Goal: Information Seeking & Learning: Find specific fact

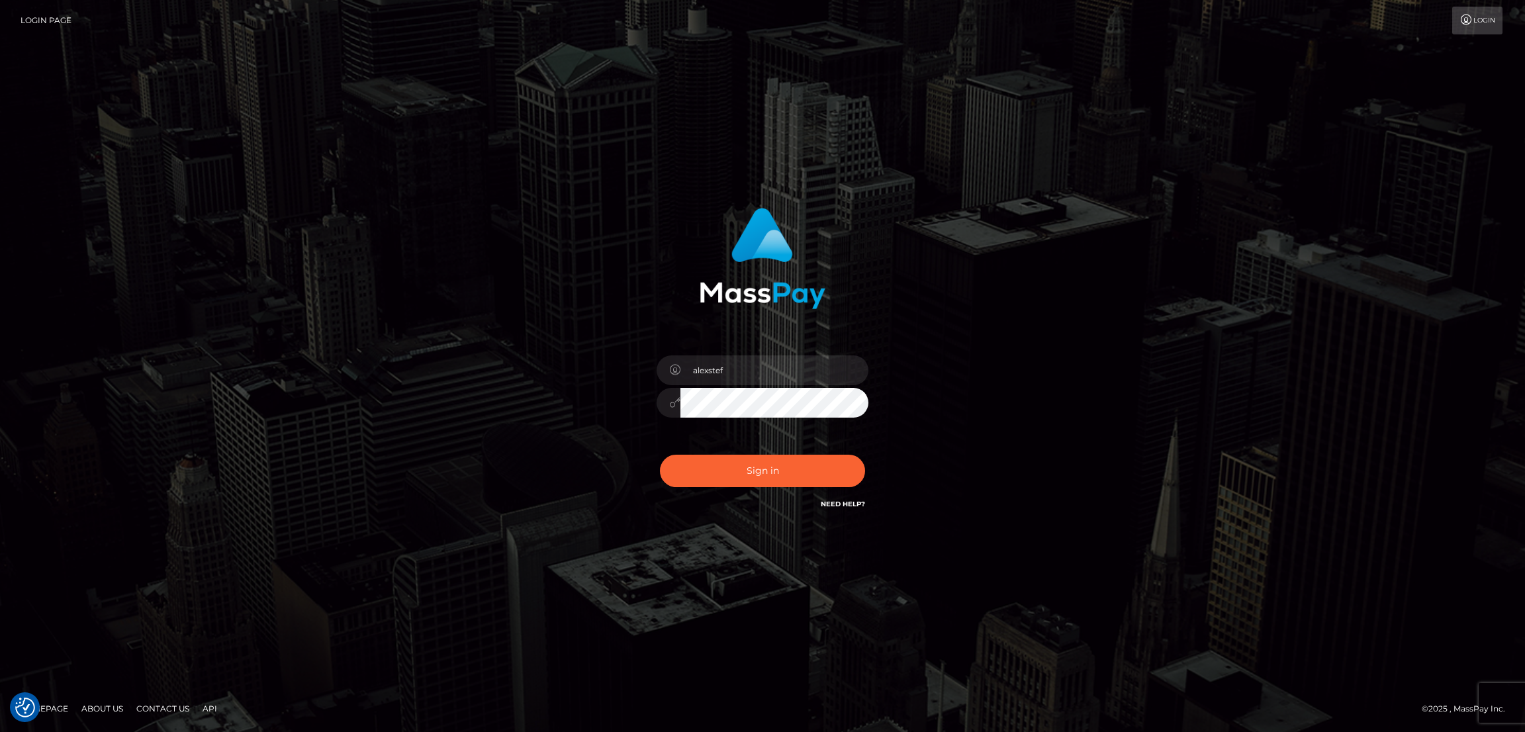
click at [761, 469] on button "Sign in" at bounding box center [762, 471] width 205 height 32
type input "alexstef"
click at [759, 469] on button "Sign in" at bounding box center [762, 471] width 205 height 32
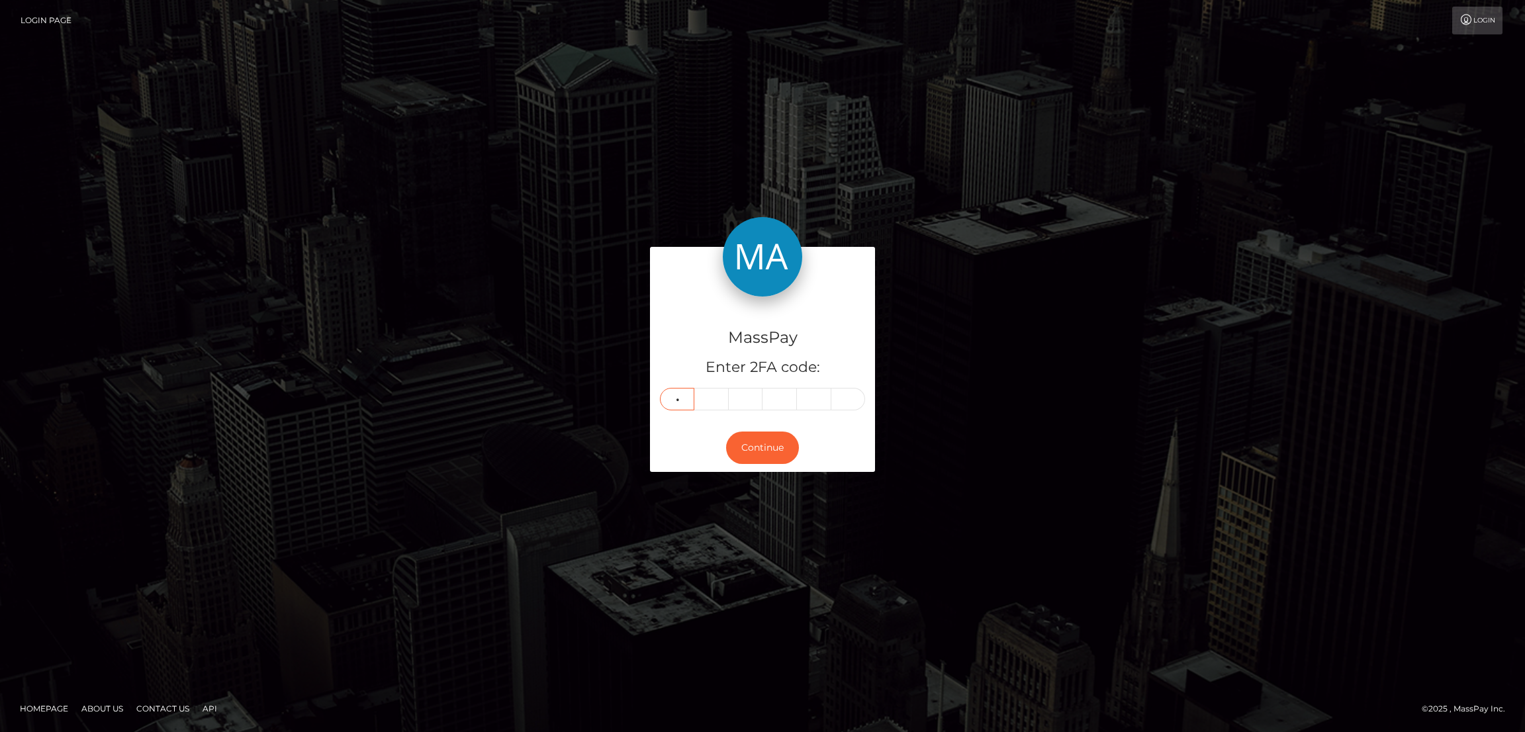
type input "8"
type input "4"
type input "9"
type input "2"
type input "5"
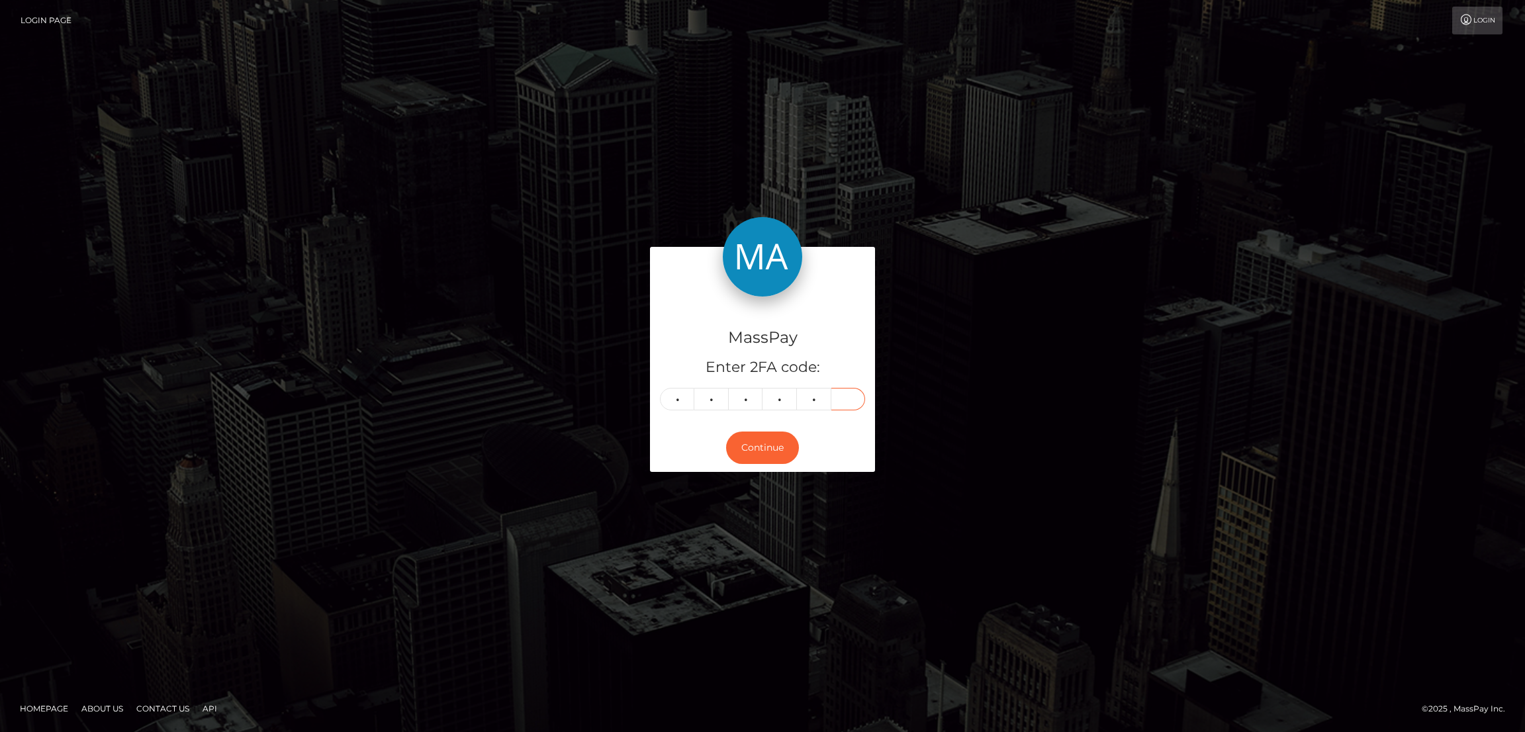
type input "9"
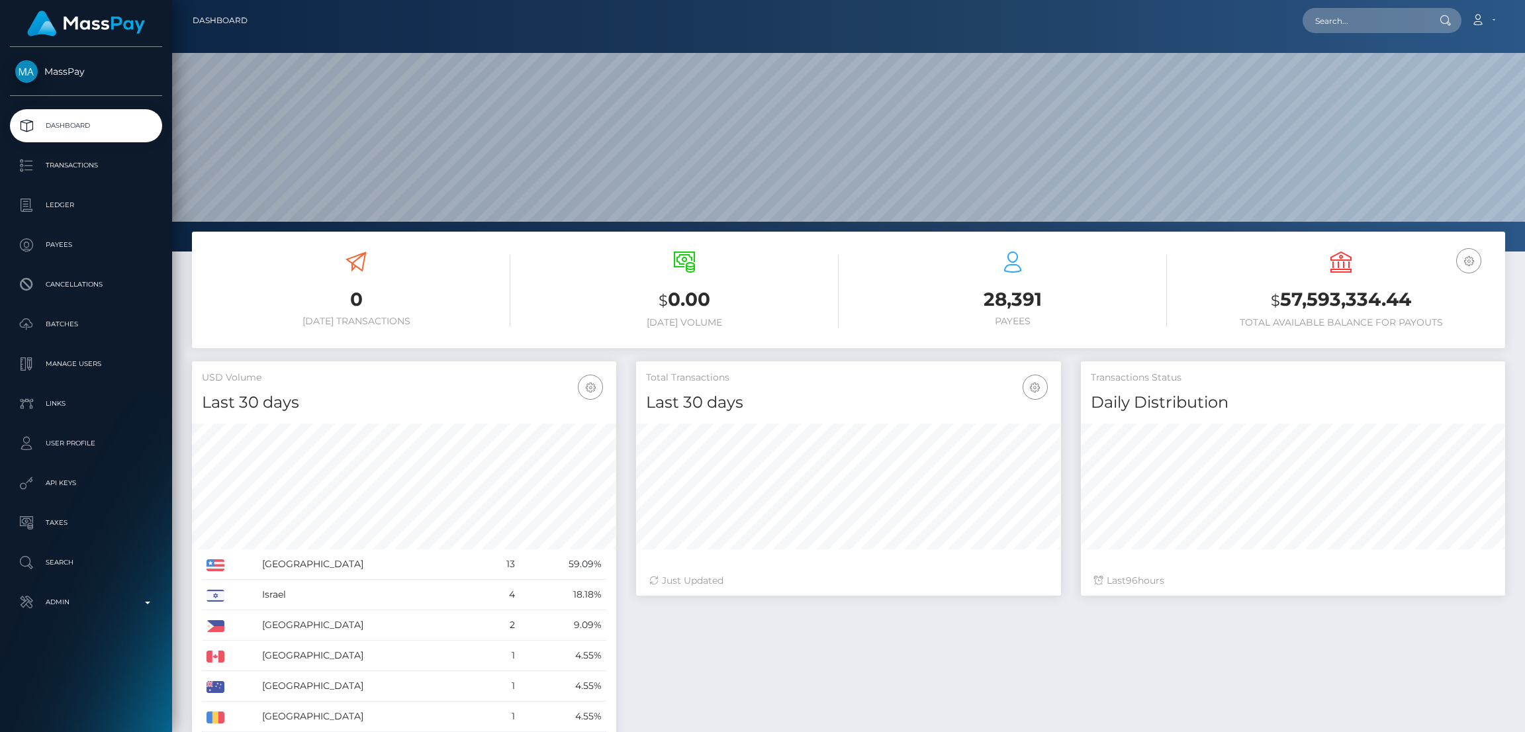
scroll to position [235, 424]
drag, startPoint x: 1329, startPoint y: 9, endPoint x: 1244, endPoint y: 41, distance: 90.7
click at [1329, 9] on input "text" at bounding box center [1365, 20] width 124 height 25
paste input "poact_2uhiKM1XXt0Z"
type input "poact_2uhiKM1XXt0Z"
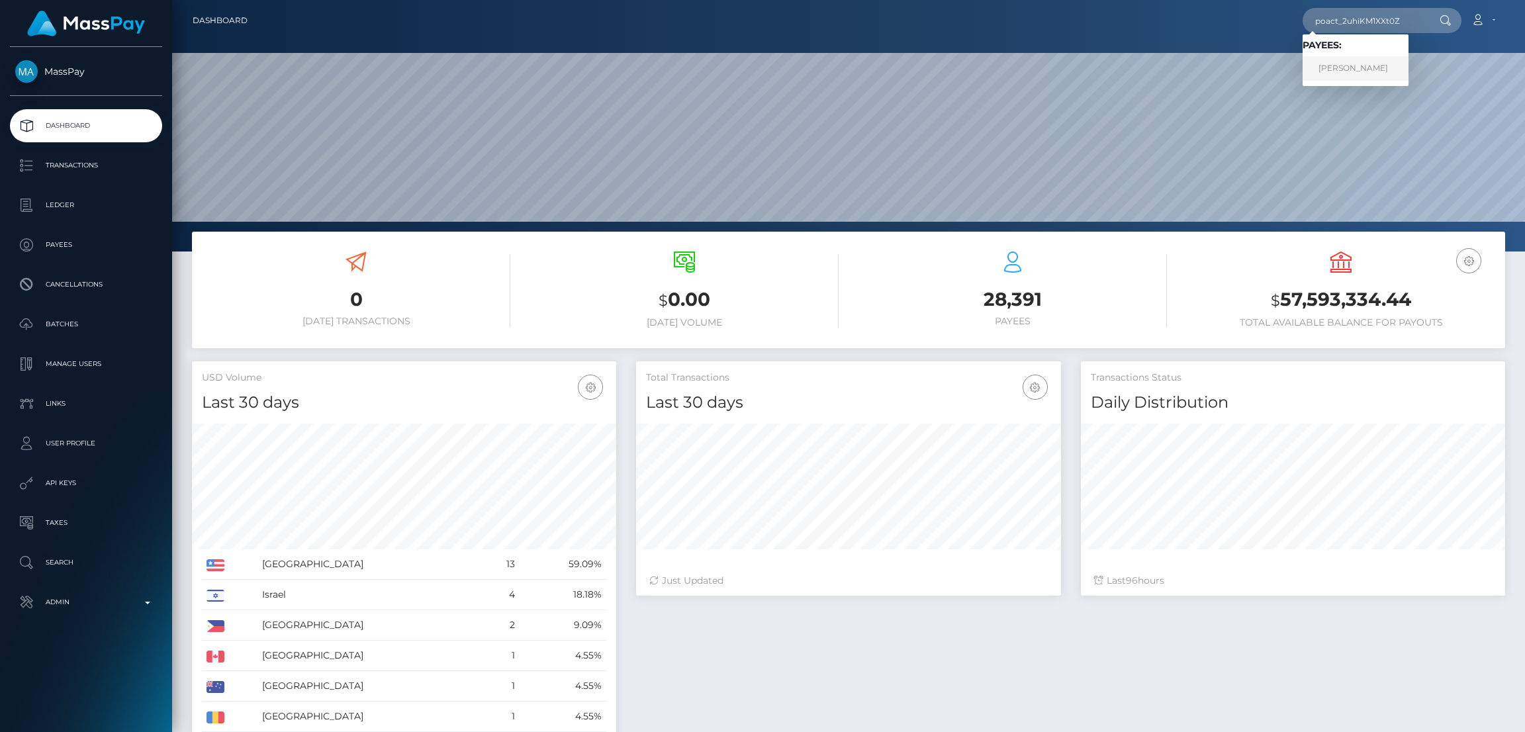
click at [1351, 69] on link "Tommaso Lonardo" at bounding box center [1356, 68] width 106 height 24
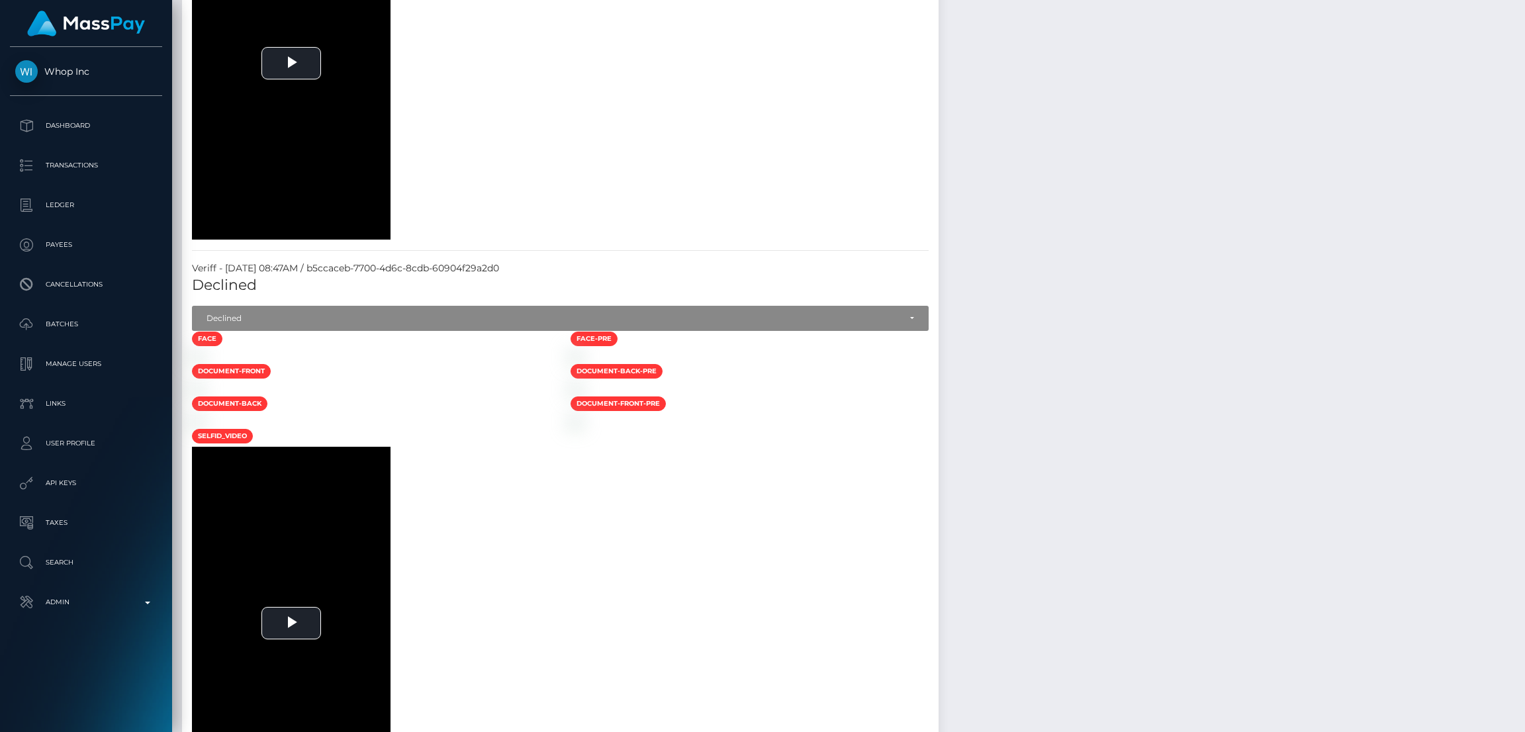
scroll to position [209, 0]
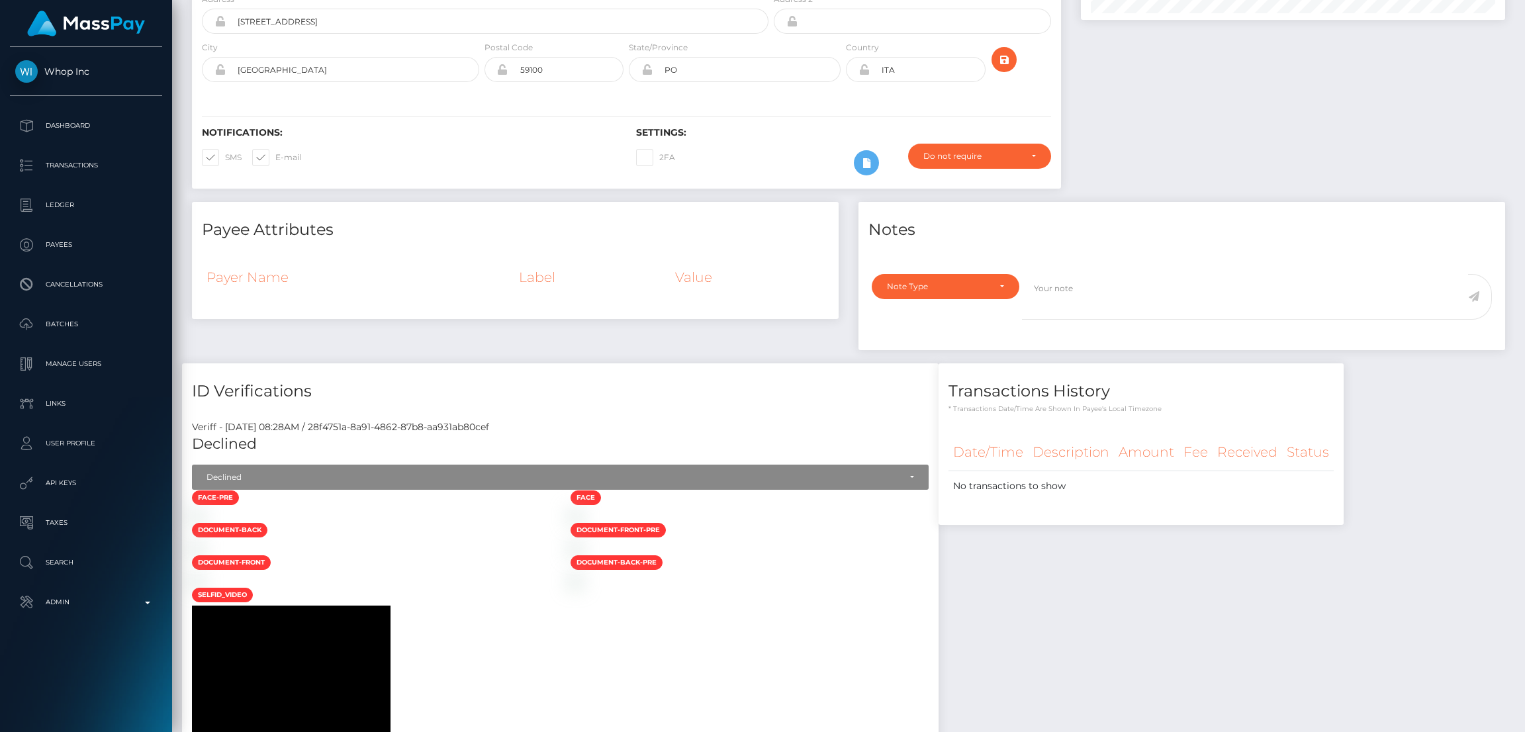
drag, startPoint x: 1518, startPoint y: 476, endPoint x: 1504, endPoint y: 33, distance: 443.2
click at [1505, 34] on div "Customer Profile Loading... Loading..." at bounding box center [848, 366] width 1353 height 732
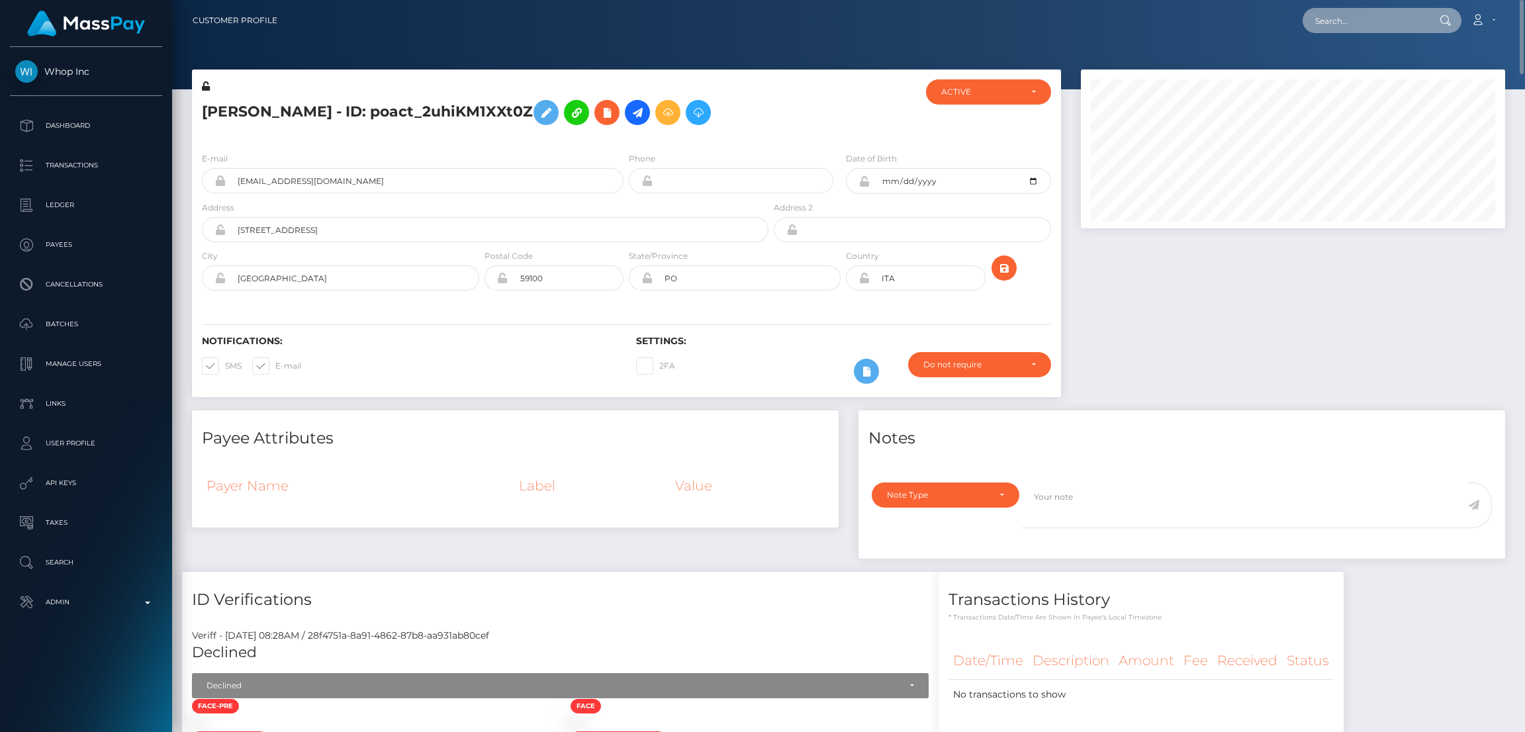
click at [1326, 24] on input "text" at bounding box center [1365, 20] width 124 height 25
paste input "poact_ofbA5k3gEQ30"
type input "poact_ofbA5k3gEQ30"
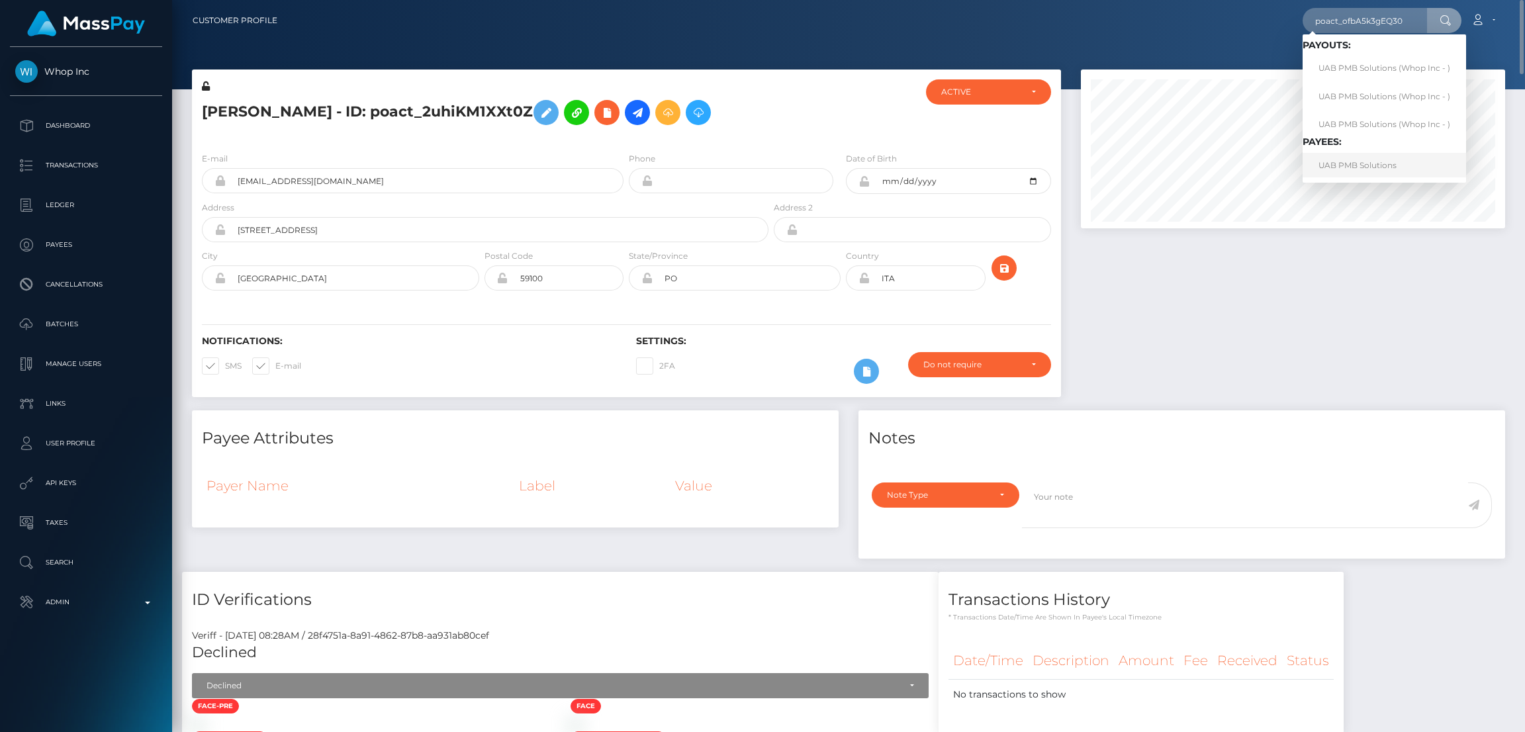
click at [1377, 161] on link "UAB PMB Solutions" at bounding box center [1385, 165] width 164 height 24
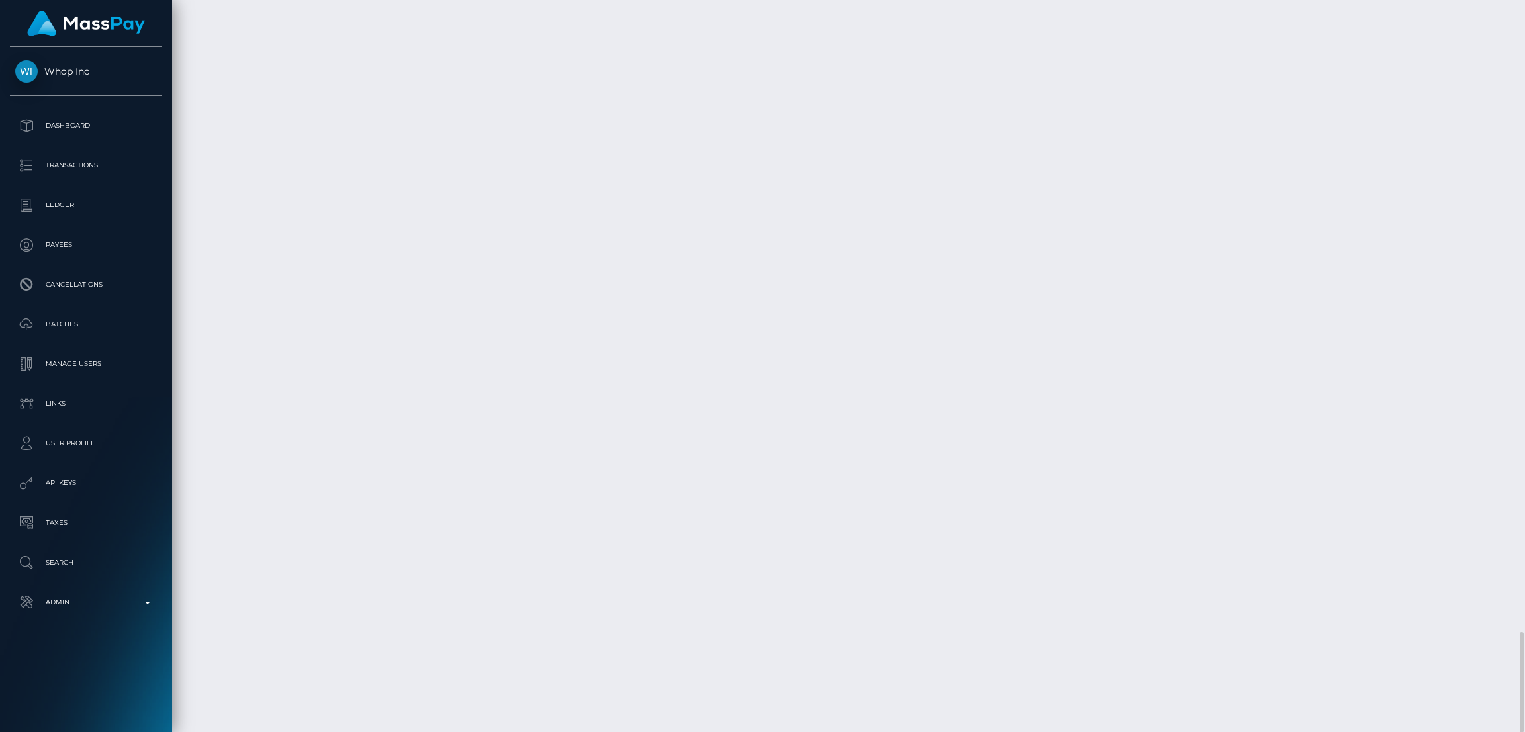
scroll to position [158, 424]
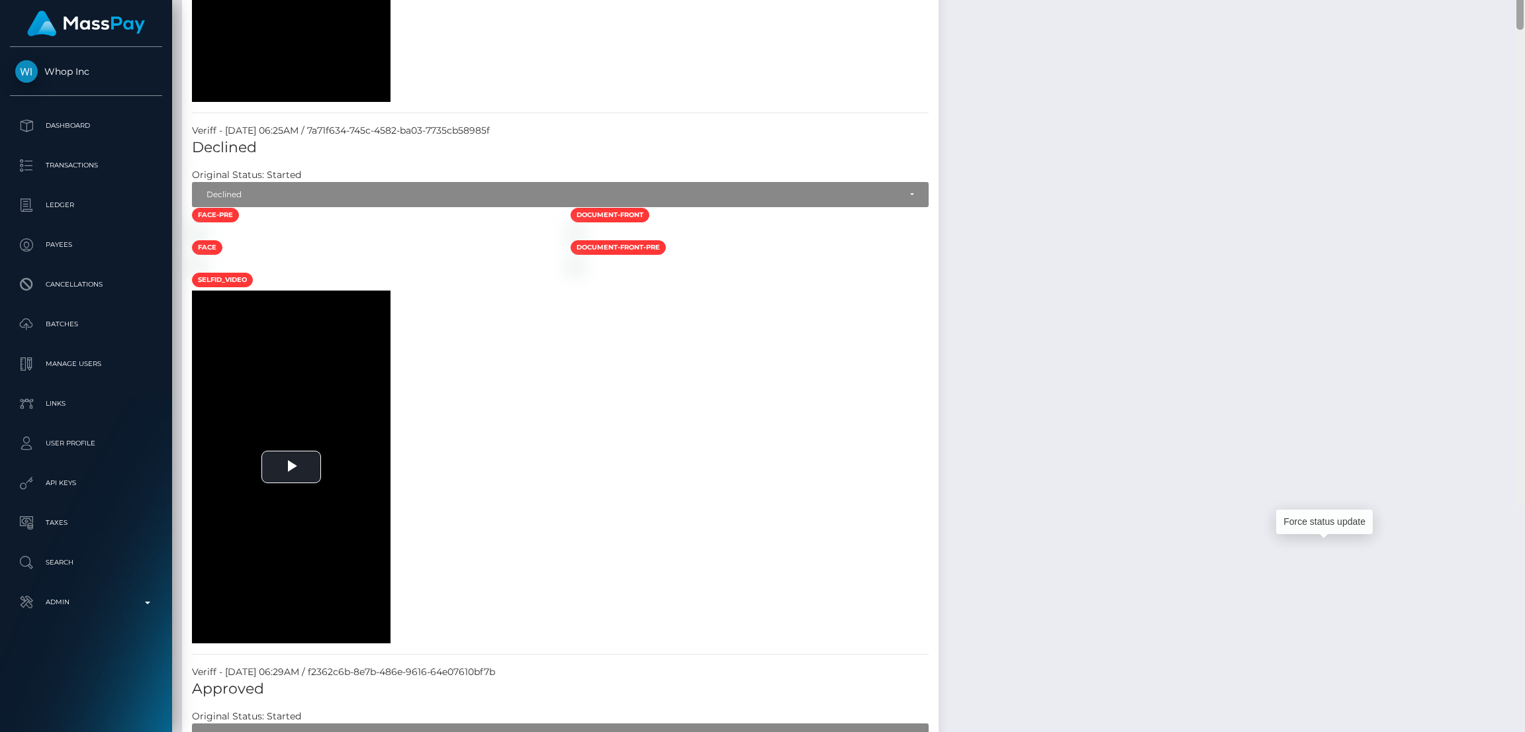
scroll to position [0, 0]
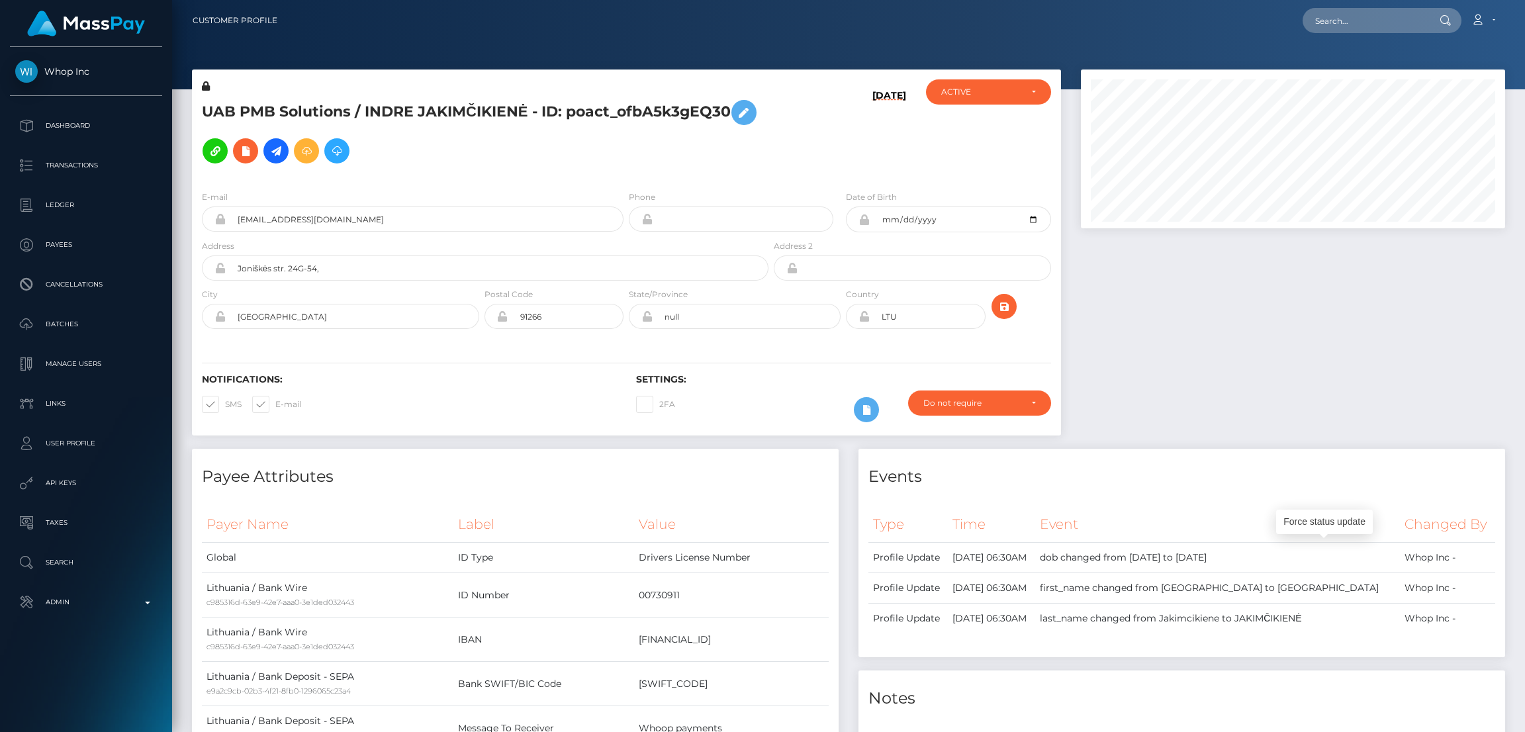
drag, startPoint x: 1519, startPoint y: 369, endPoint x: 1523, endPoint y: -5, distance: 374.1
click at [1523, 0] on html "Whop Inc Dashboard Transactions Ledger Payees Cancellations Links" at bounding box center [762, 366] width 1525 height 732
click at [1366, 15] on input "text" at bounding box center [1365, 20] width 124 height 25
paste input "Poact_LUN9Gy2nF9vr"
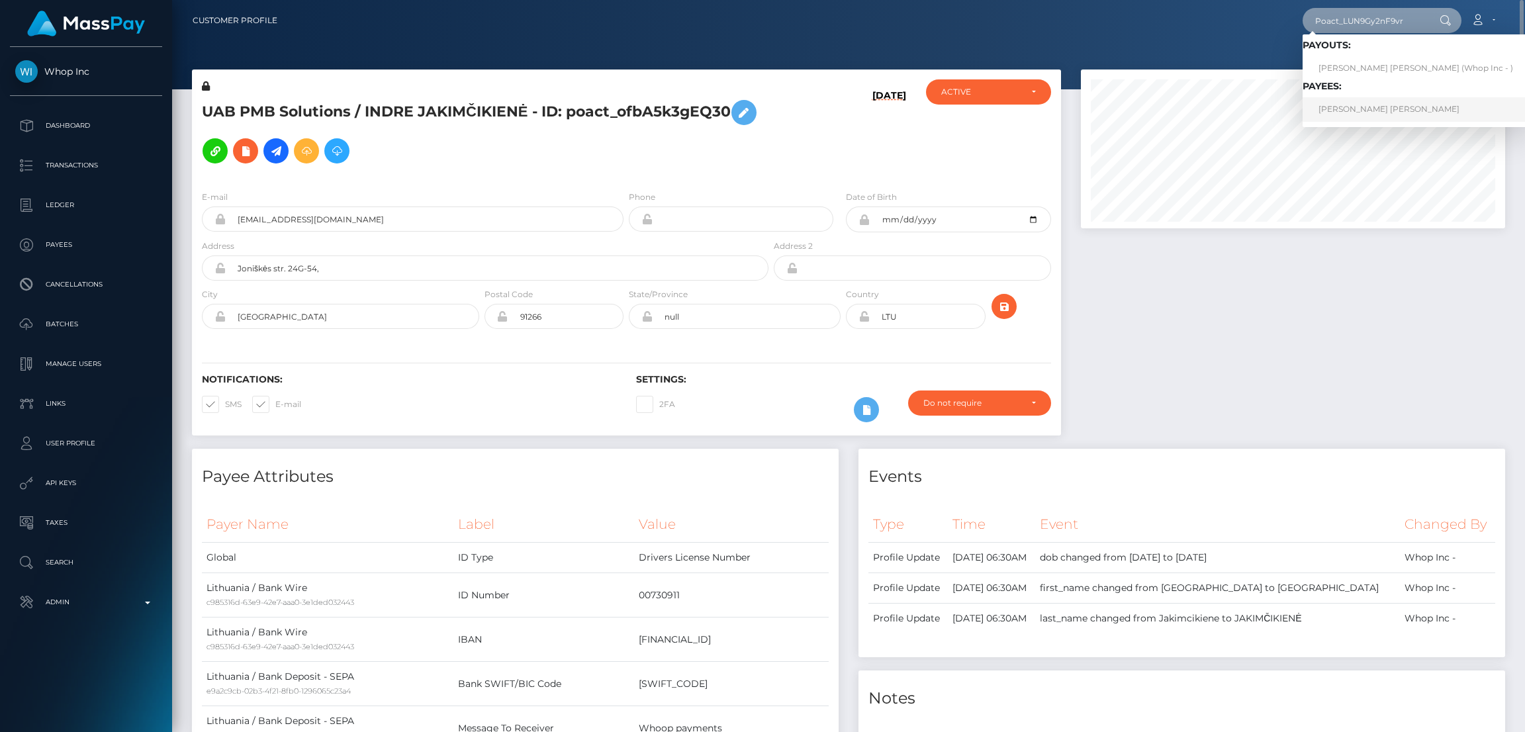
type input "Poact_LUN9Gy2nF9vr"
click at [1386, 113] on link "ALEX GEORGE COTTAM" at bounding box center [1416, 109] width 226 height 24
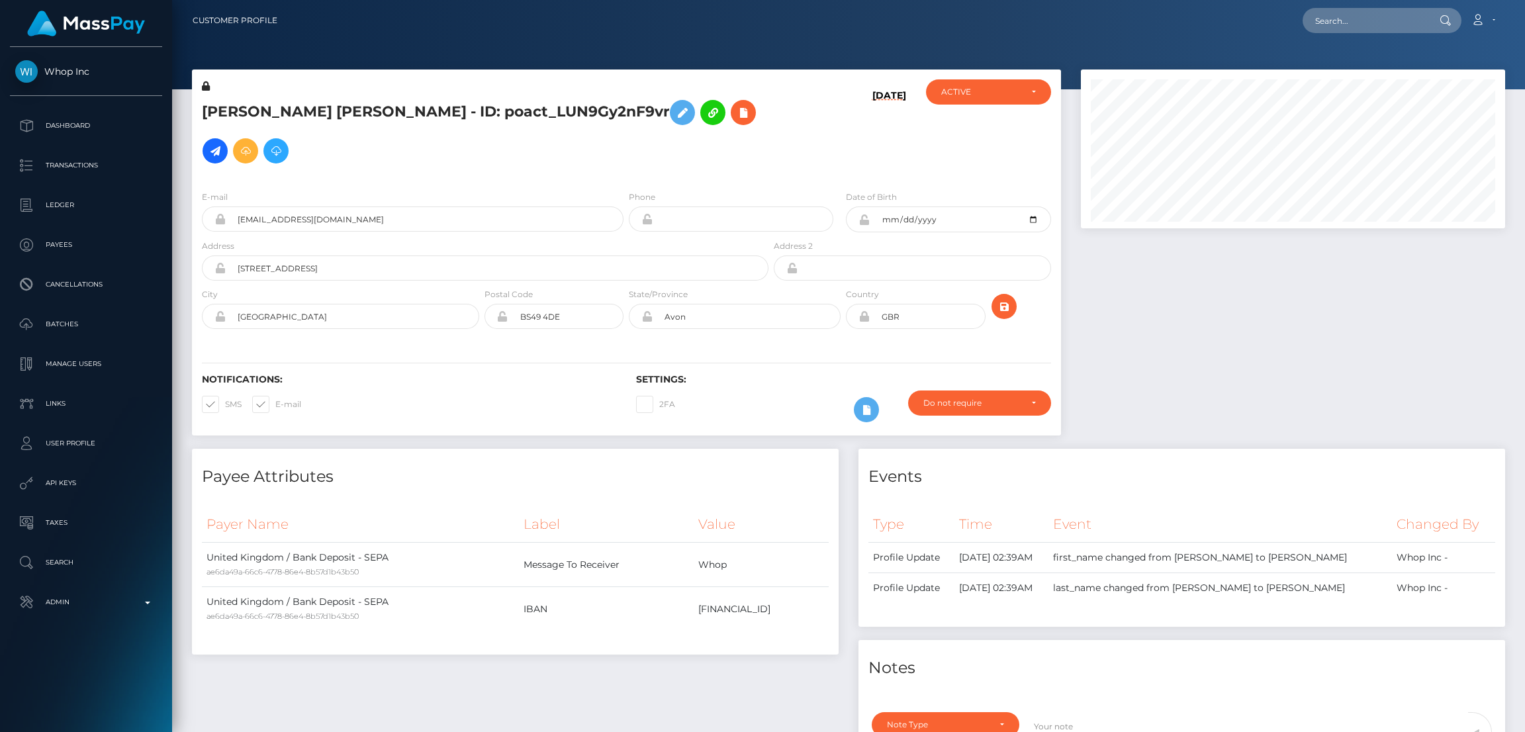
scroll to position [542, 0]
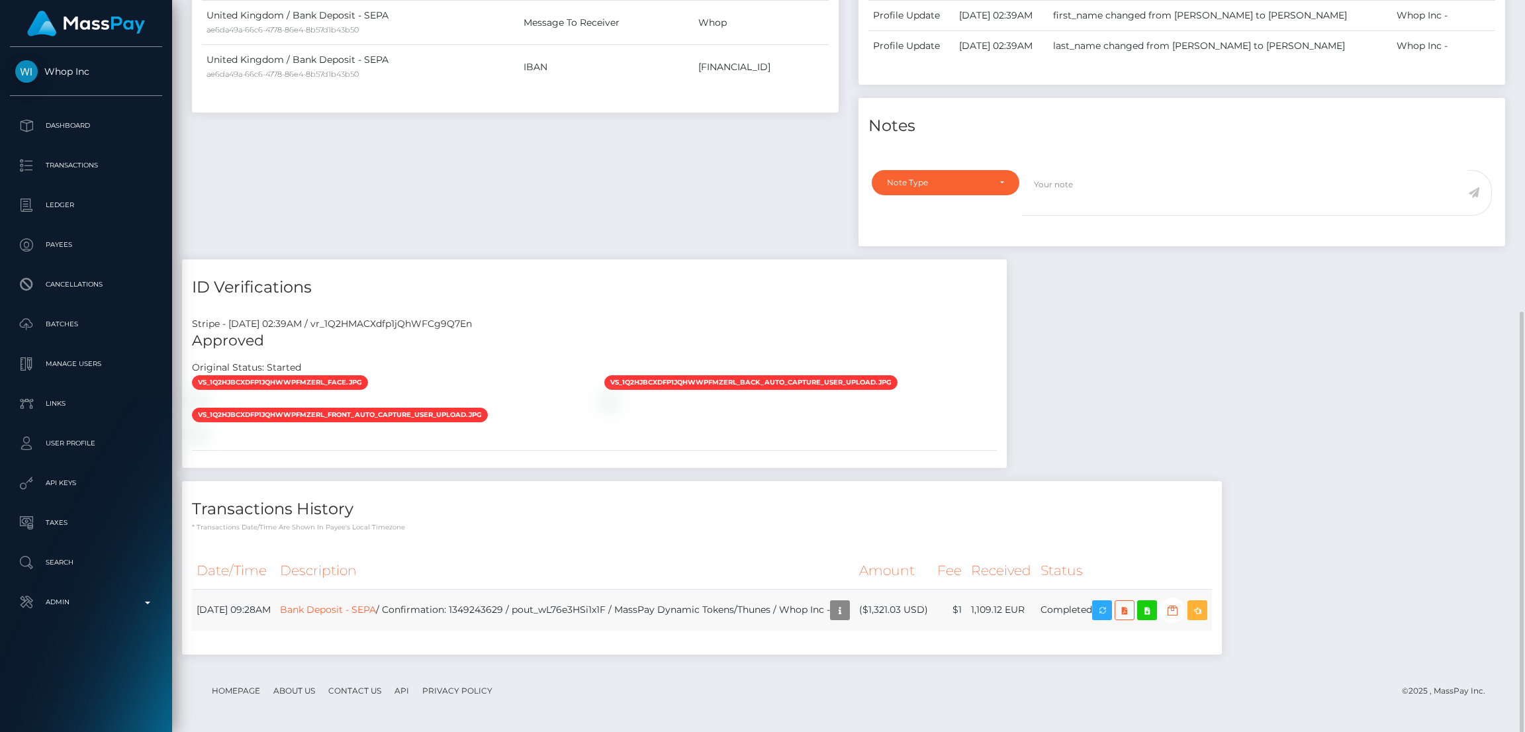
drag, startPoint x: 1032, startPoint y: 606, endPoint x: 1085, endPoint y: 608, distance: 53.7
click at [1036, 608] on td "1,109.12 EUR" at bounding box center [1002, 610] width 70 height 42
copy td "1,109.12 EUR"
